Goal: Task Accomplishment & Management: Use online tool/utility

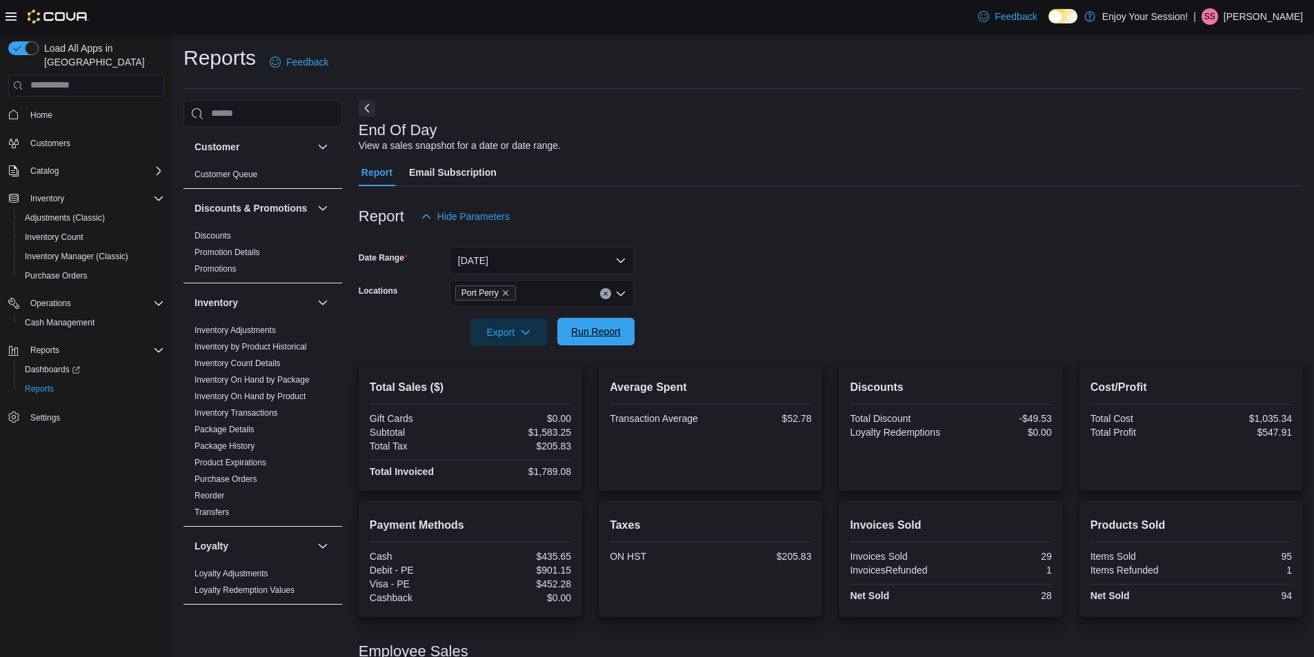
click at [601, 330] on span "Run Report" at bounding box center [596, 332] width 50 height 14
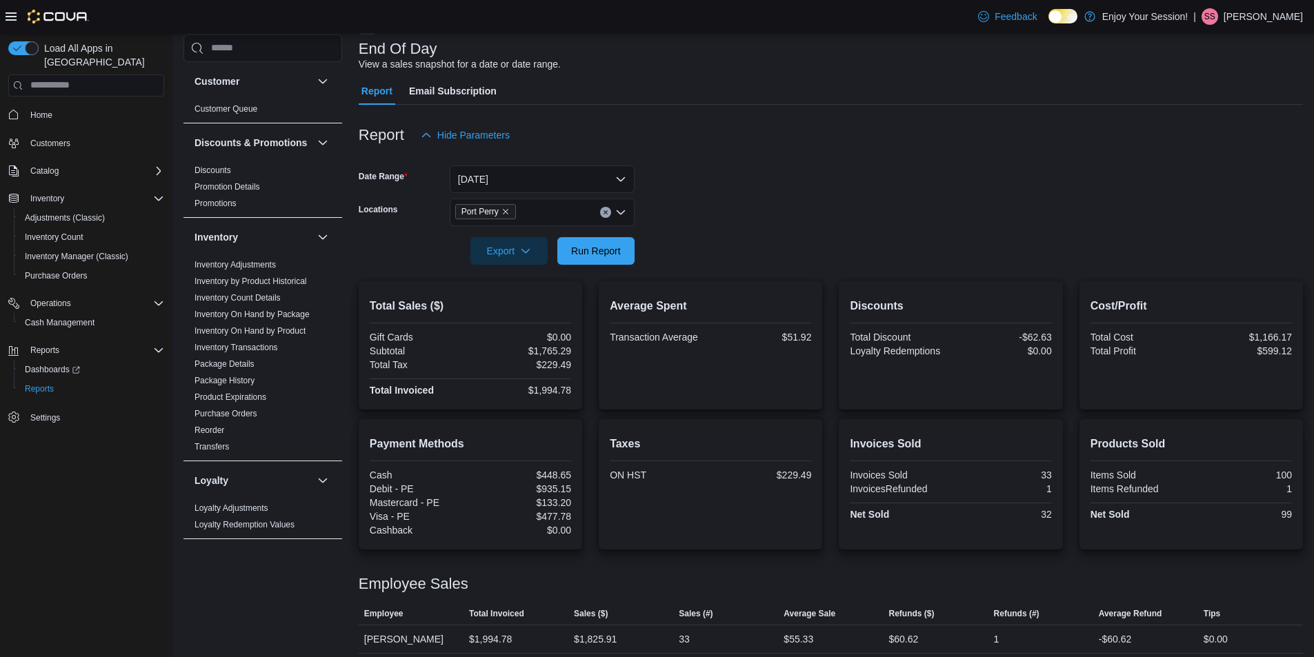
scroll to position [89, 0]
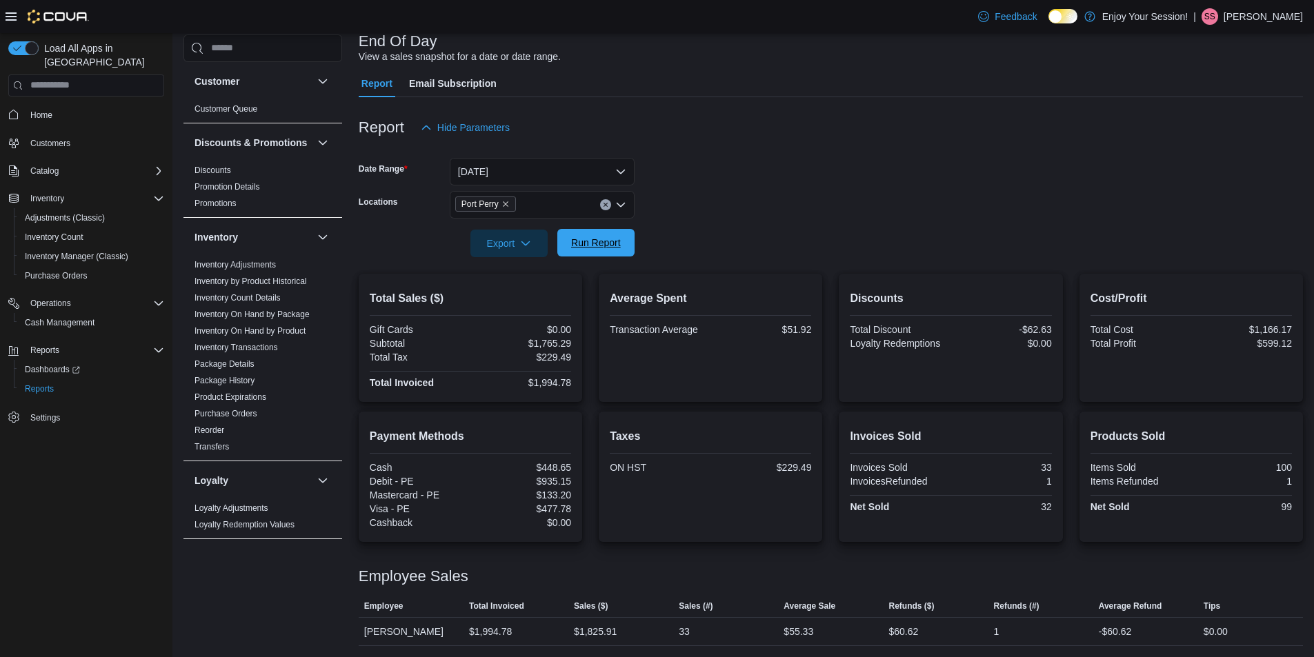
click at [604, 239] on span "Run Report" at bounding box center [596, 243] width 50 height 14
click at [242, 319] on link "Inventory On Hand by Package" at bounding box center [252, 315] width 115 height 10
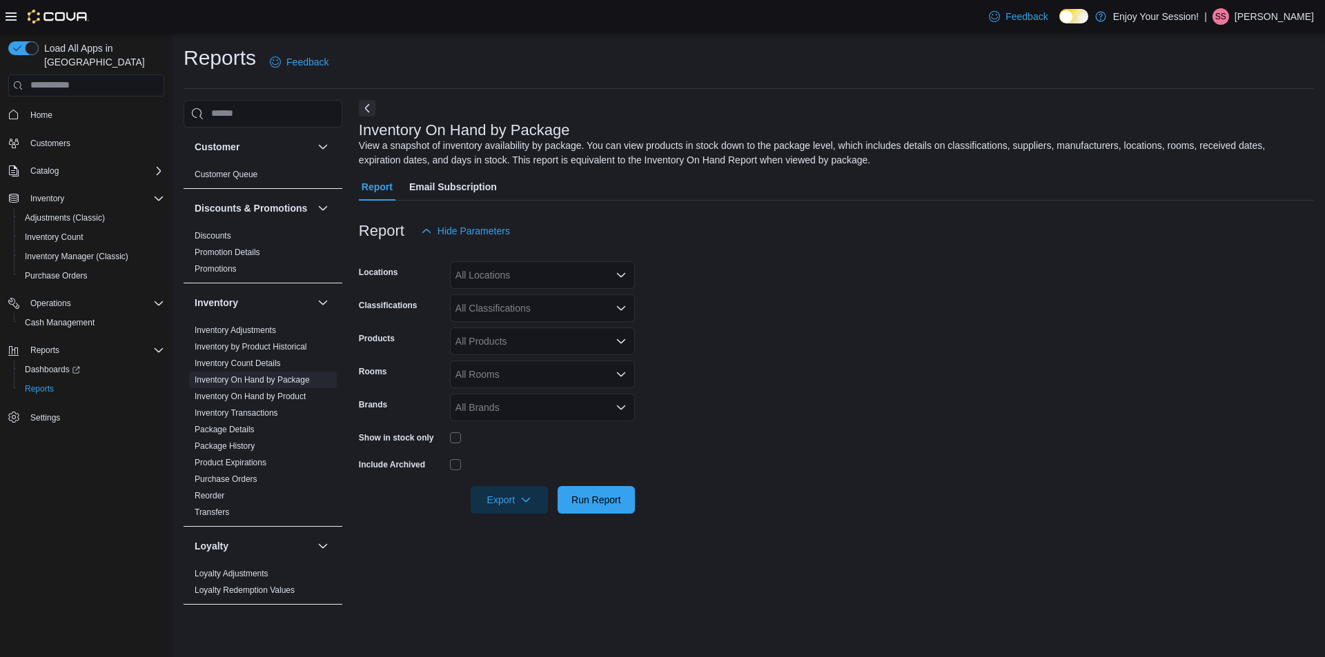
click at [553, 274] on div "All Locations" at bounding box center [542, 275] width 185 height 28
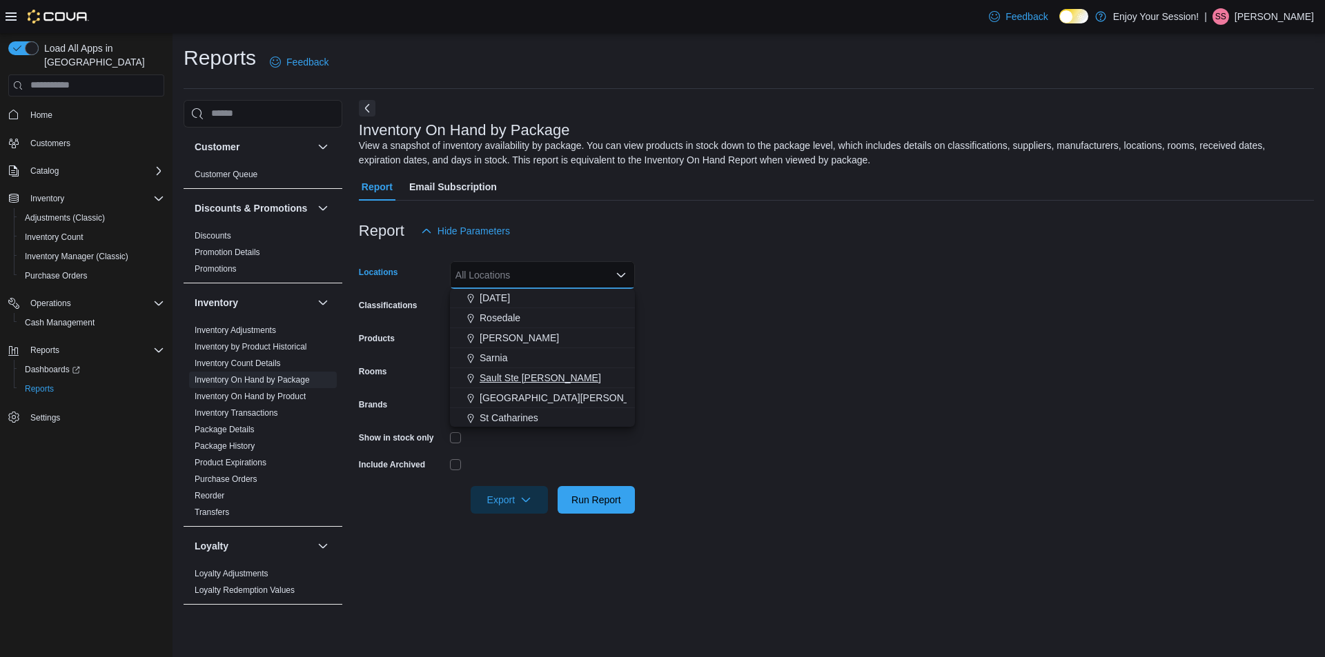
scroll to position [552, 0]
click at [497, 340] on span "Port Perry" at bounding box center [500, 347] width 43 height 14
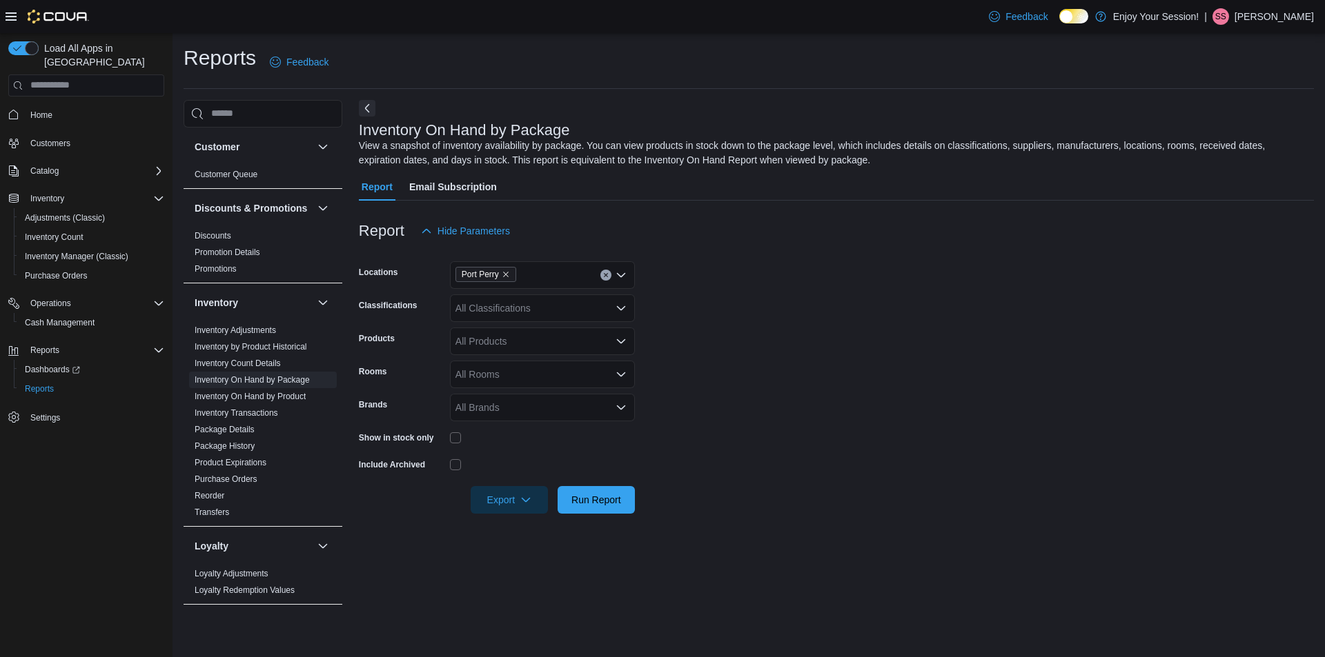
click at [871, 335] on form "Locations Port Perry Classifications All Classifications Products All Products …" at bounding box center [836, 379] width 955 height 269
click at [559, 312] on div "All Classifications" at bounding box center [542, 309] width 185 height 28
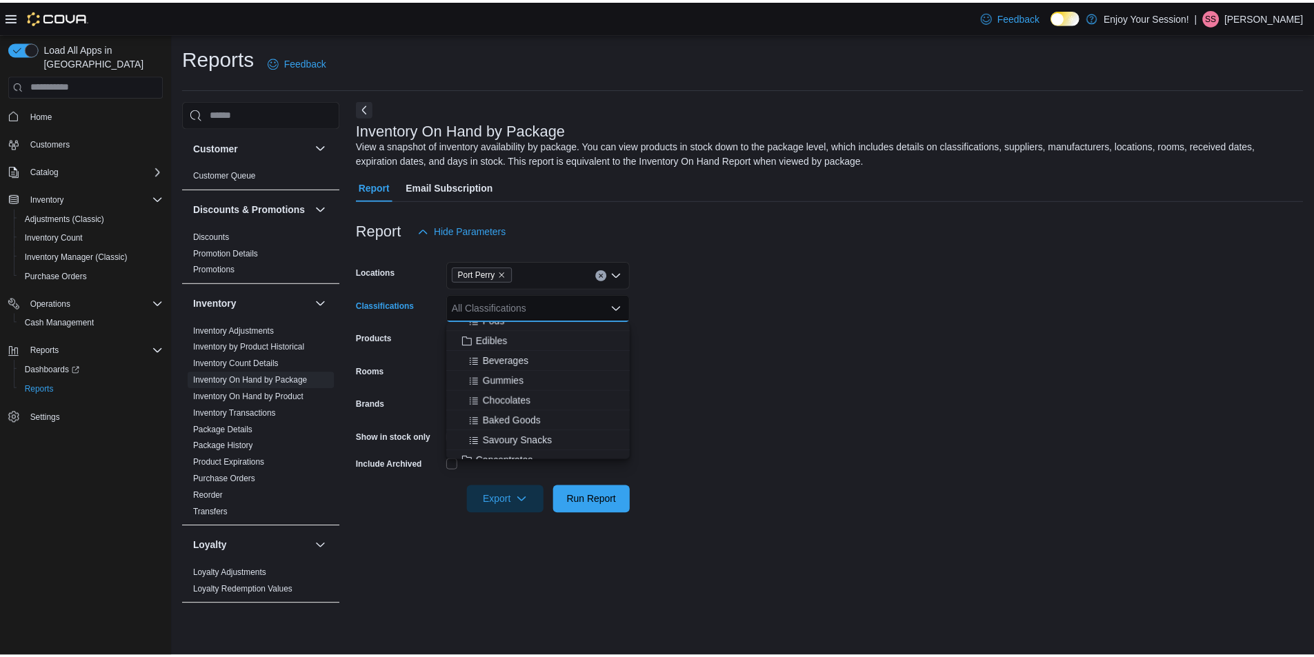
scroll to position [207, 0]
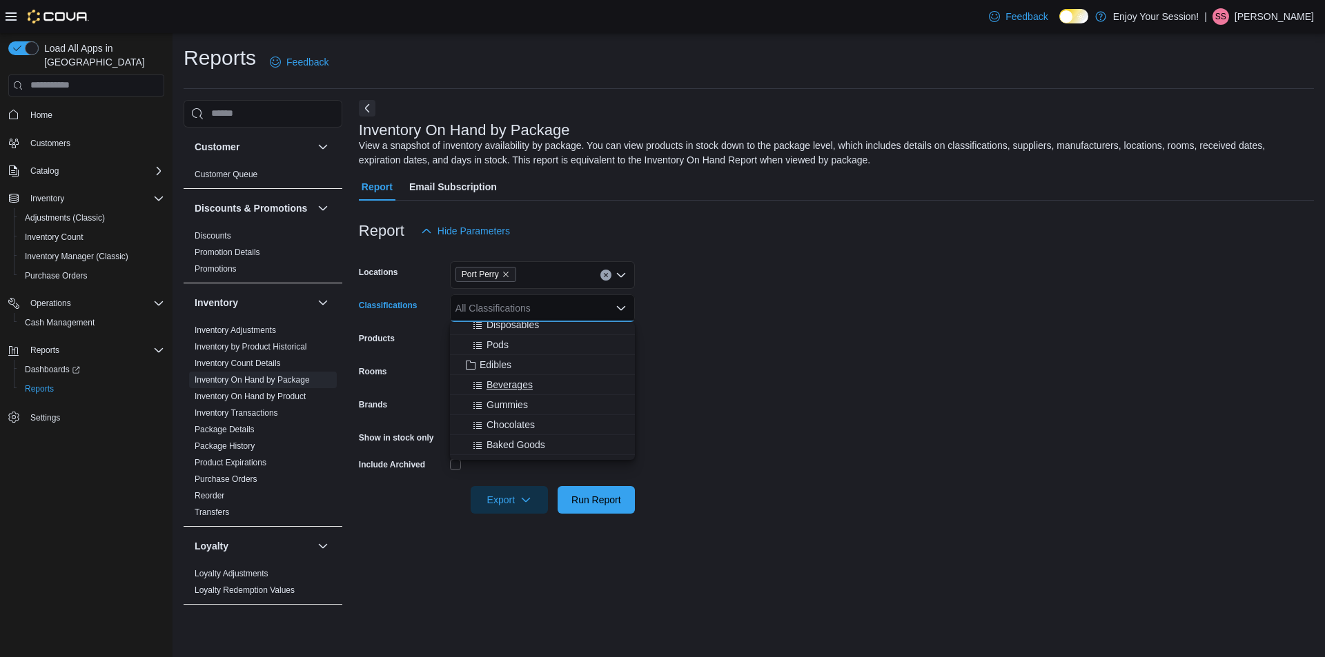
click at [499, 385] on span "Beverages" at bounding box center [509, 385] width 46 height 14
click at [881, 375] on form "Locations [GEOGRAPHIC_DATA] Classifications Beverages Combo box. Selected. [GEO…" at bounding box center [836, 379] width 955 height 269
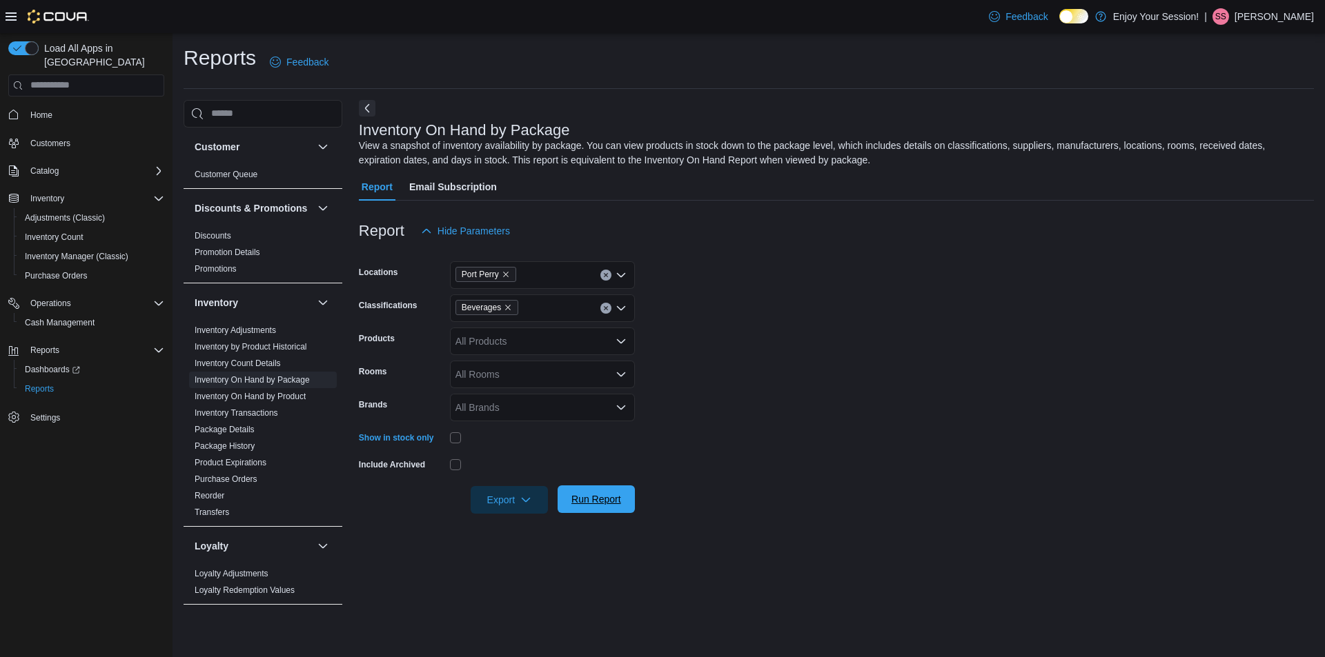
click at [591, 501] on span "Run Report" at bounding box center [596, 500] width 50 height 14
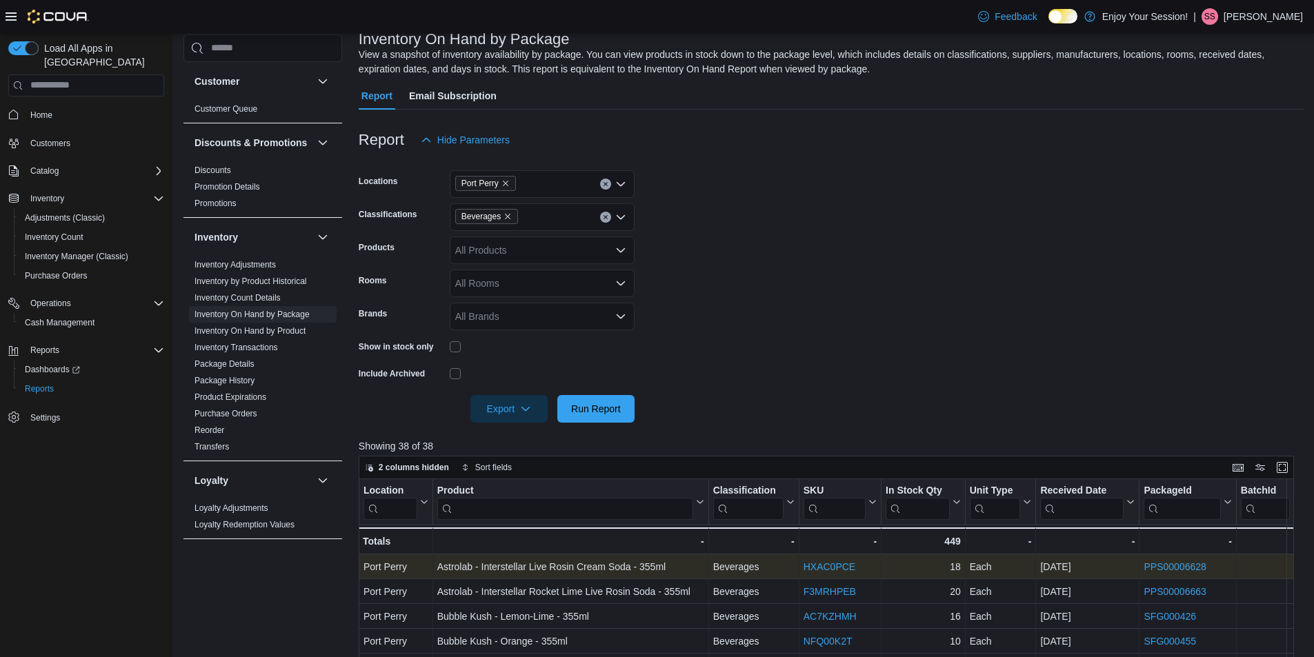
scroll to position [81, 0]
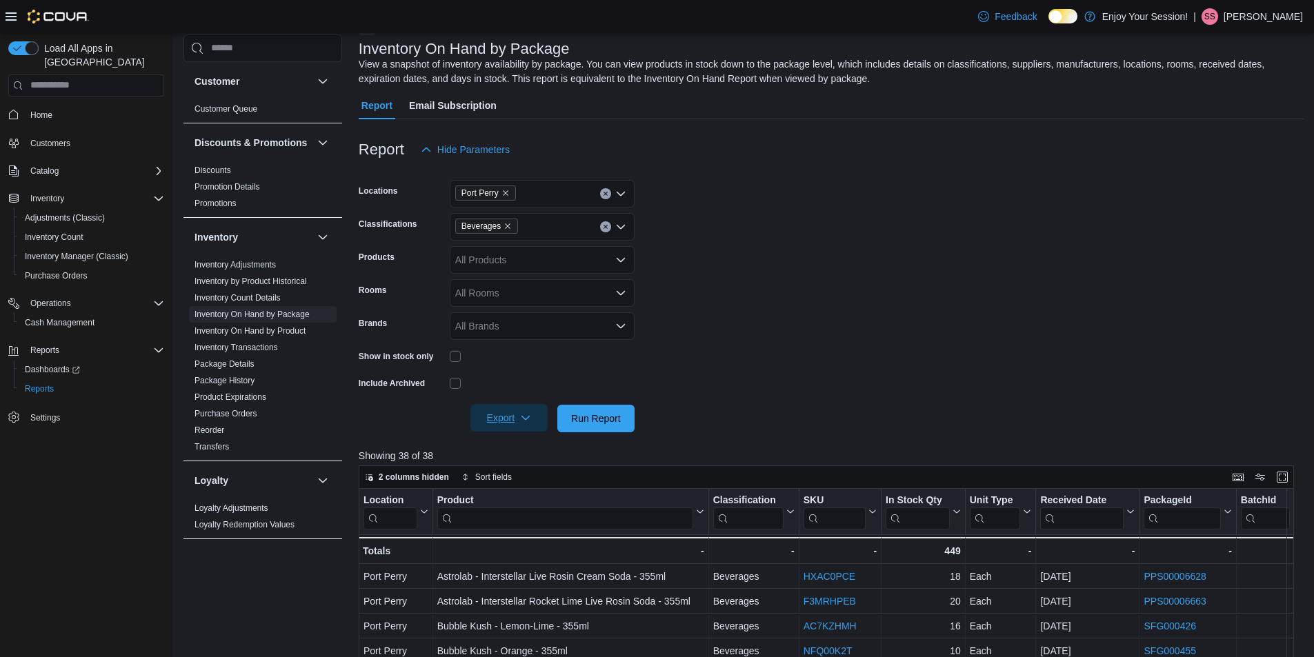
click at [515, 426] on span "Export" at bounding box center [509, 418] width 61 height 28
click at [535, 446] on span "Export to Excel" at bounding box center [511, 446] width 62 height 11
